Goal: Check status

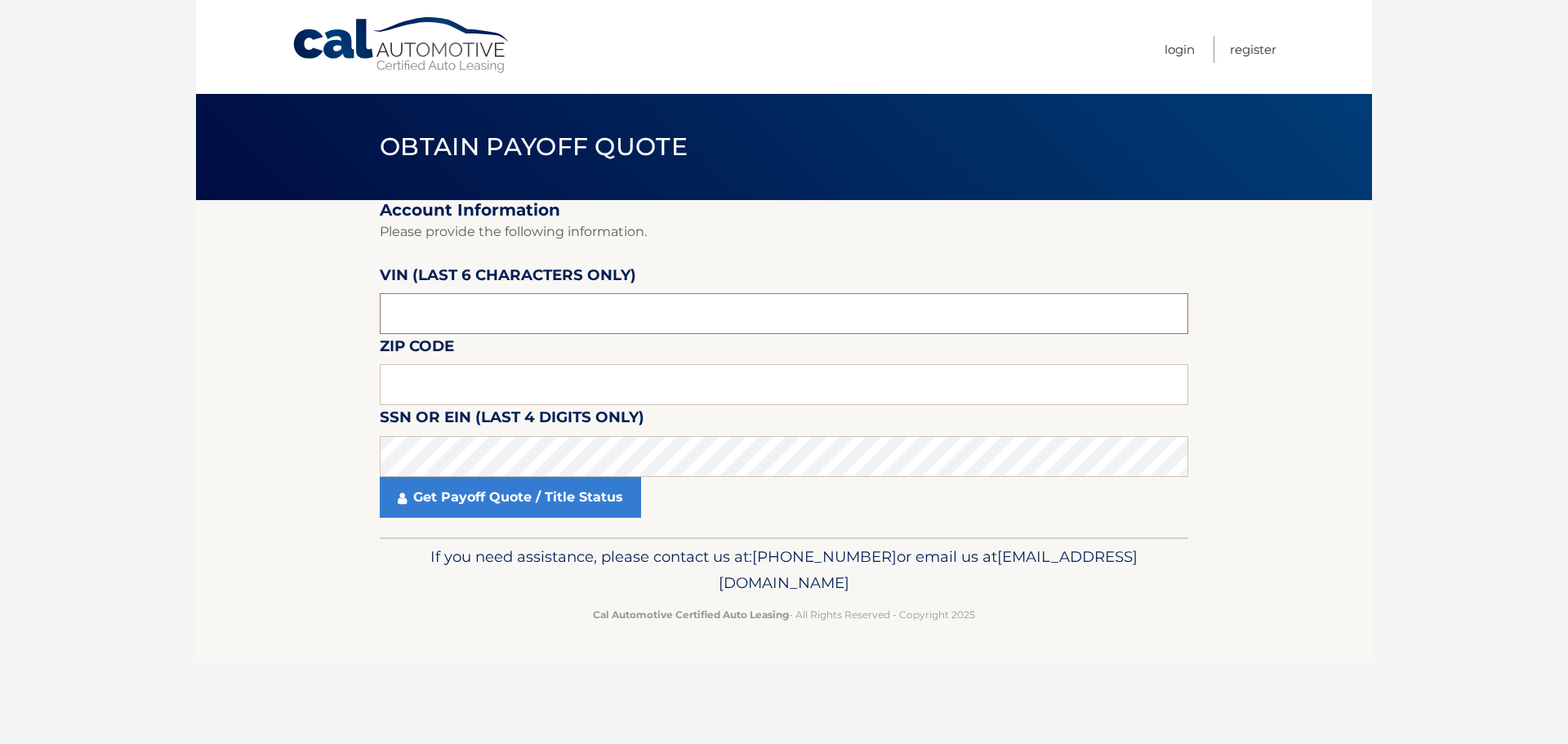
click at [464, 317] on input "text" at bounding box center [784, 314] width 808 height 41
type input "324191"
drag, startPoint x: 460, startPoint y: 375, endPoint x: 481, endPoint y: 396, distance: 29.7
click at [460, 375] on input "text" at bounding box center [784, 385] width 808 height 41
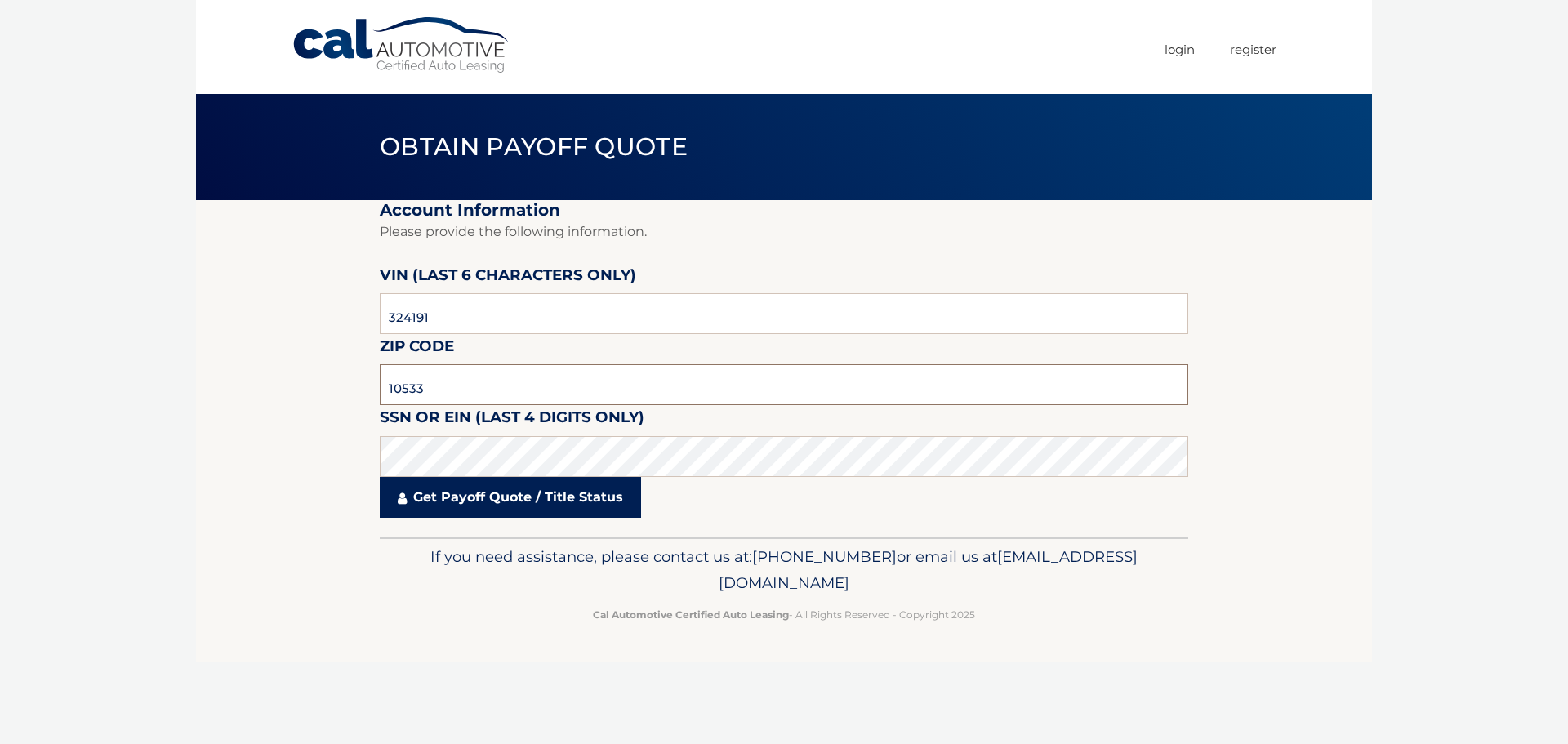
type input "10533"
click at [474, 488] on link "Get Payoff Quote / Title Status" at bounding box center [510, 498] width 262 height 41
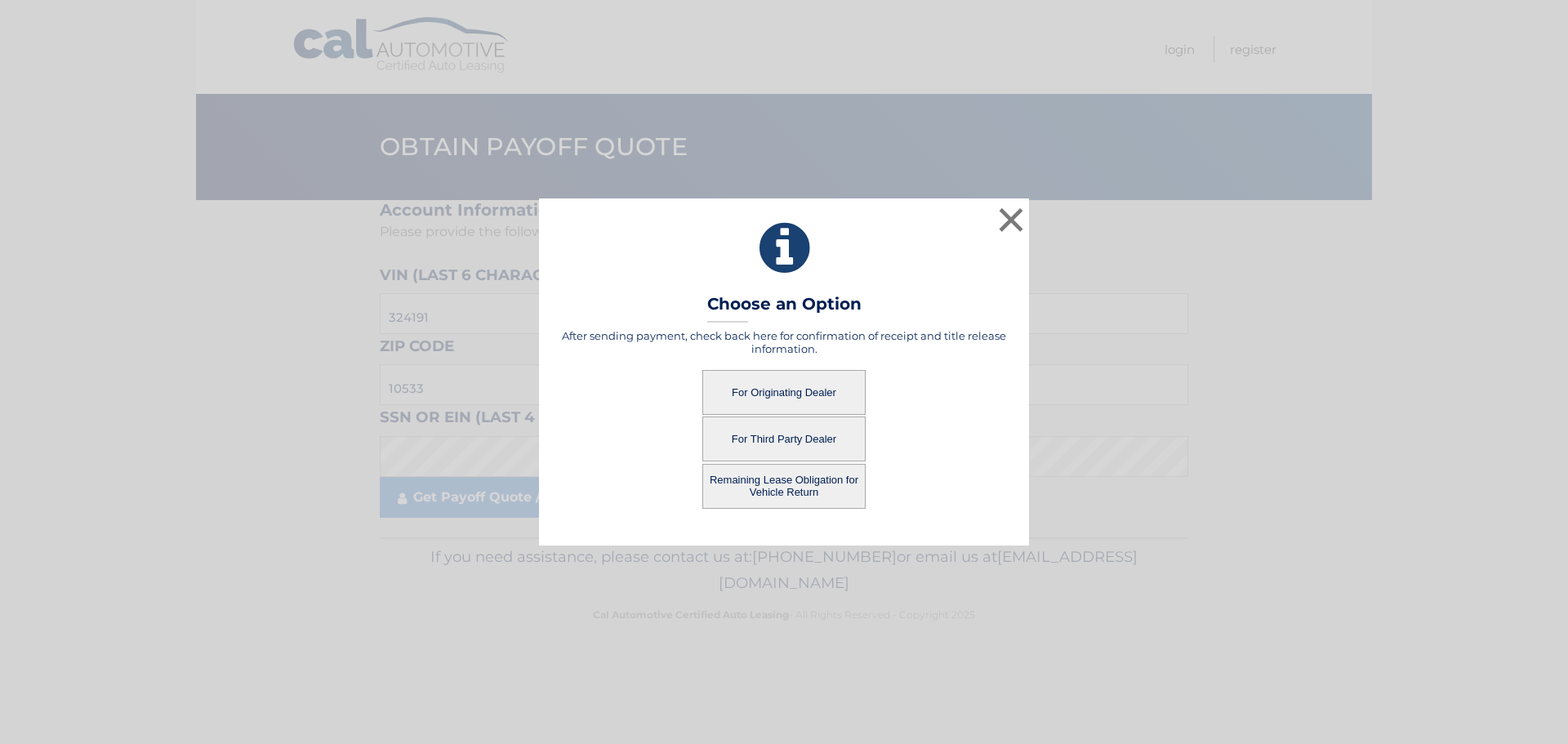
click at [798, 385] on button "For Originating Dealer" at bounding box center [784, 393] width 163 height 45
click at [751, 393] on button "For Originating Dealer" at bounding box center [784, 393] width 163 height 45
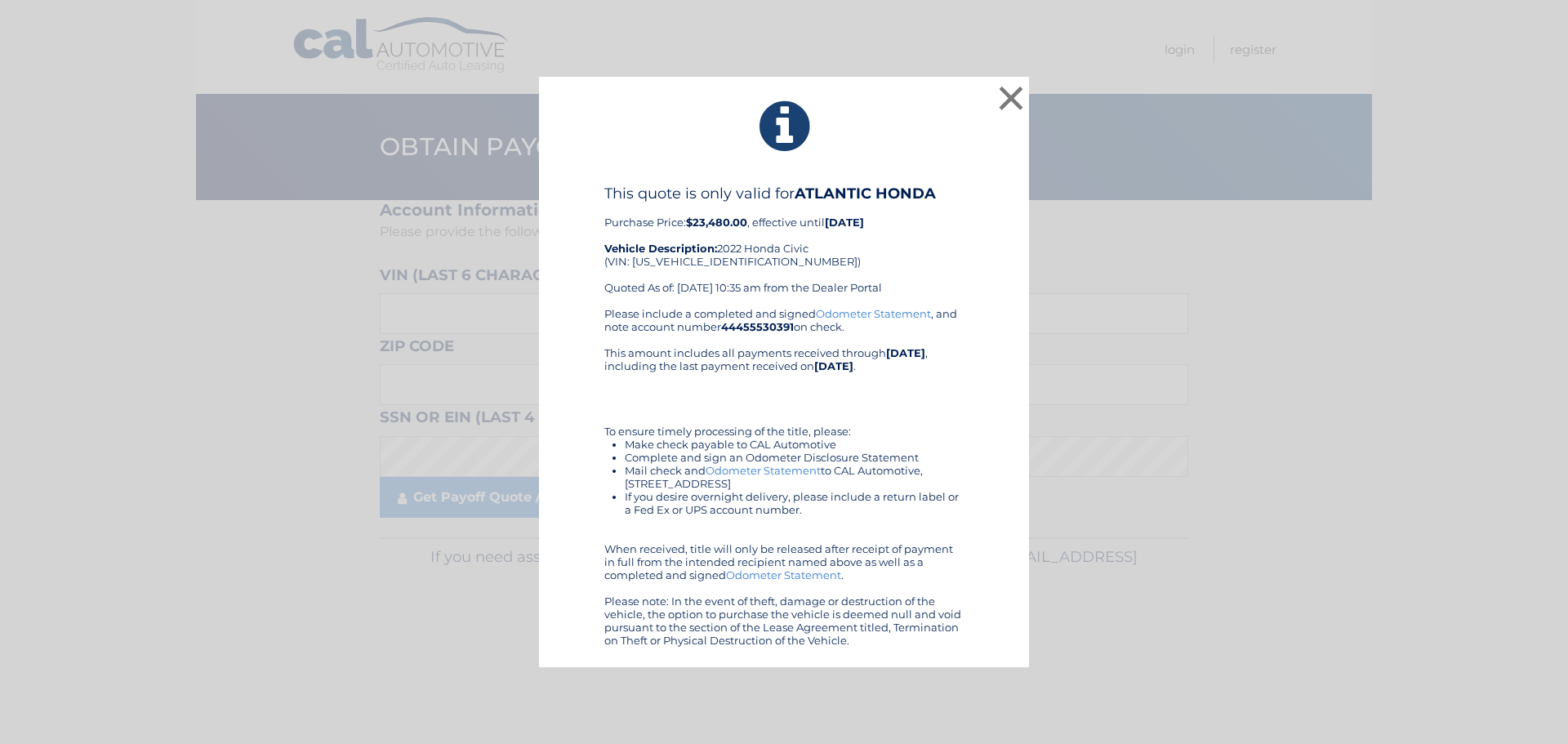
drag, startPoint x: 626, startPoint y: 165, endPoint x: 921, endPoint y: 658, distance: 574.5
click at [921, 658] on div "× This quote is only valid for ATLANTIC HONDA Purchase Price: $23,480.00 , effe…" at bounding box center [784, 372] width 490 height 591
click at [978, 139] on icon at bounding box center [784, 126] width 449 height 58
click at [870, 310] on link "Odometer Statement" at bounding box center [873, 314] width 115 height 13
click at [1017, 105] on button "×" at bounding box center [1012, 98] width 33 height 33
